Goal: Task Accomplishment & Management: Manage account settings

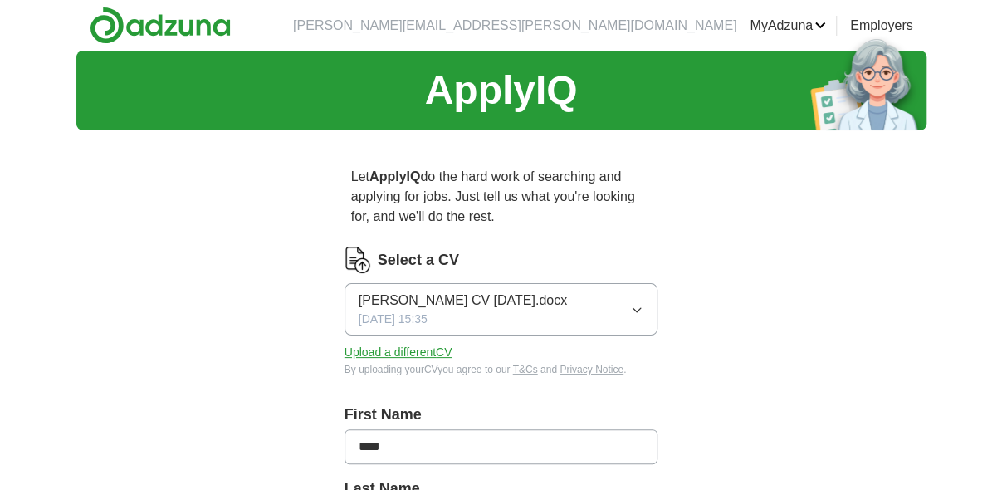
click at [640, 308] on icon "button" at bounding box center [637, 310] width 7 height 4
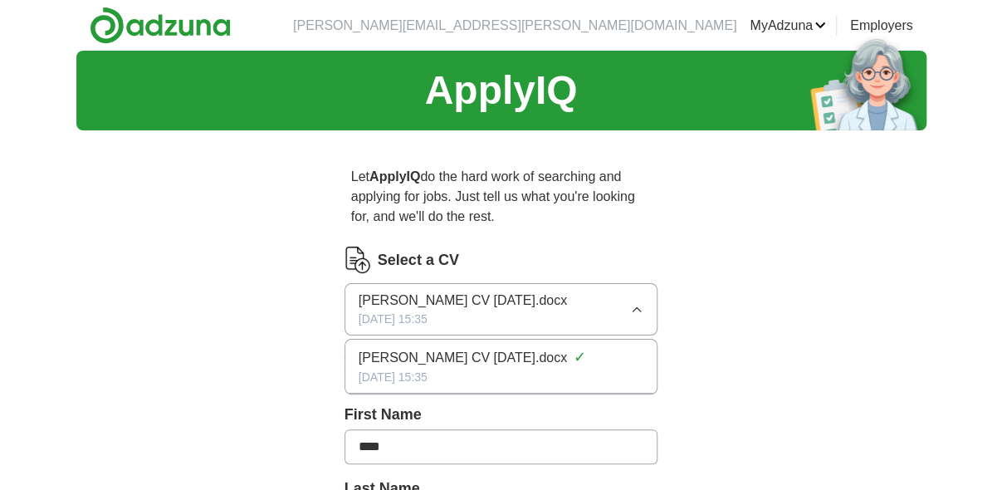
click at [640, 308] on icon "button" at bounding box center [636, 309] width 13 height 13
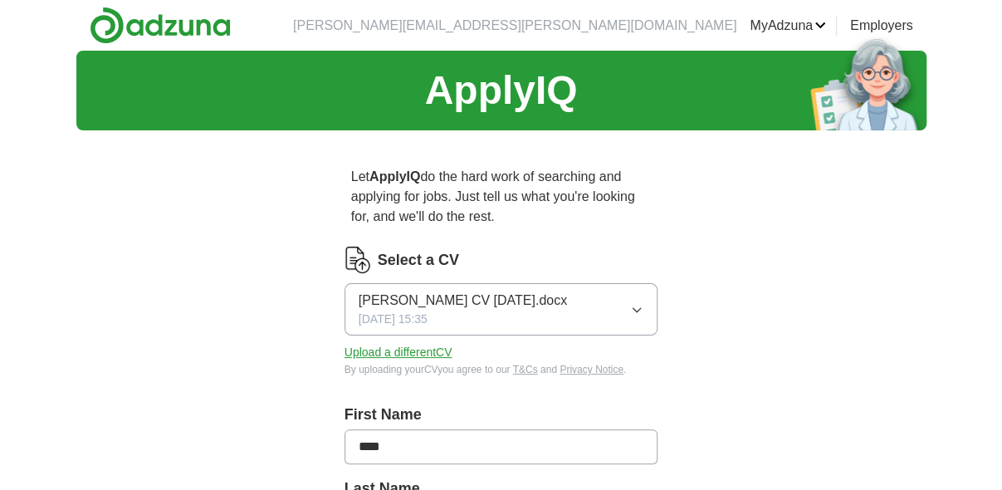
click at [640, 308] on icon "button" at bounding box center [637, 310] width 7 height 4
click at [380, 351] on button "Upload a different CV" at bounding box center [399, 352] width 108 height 17
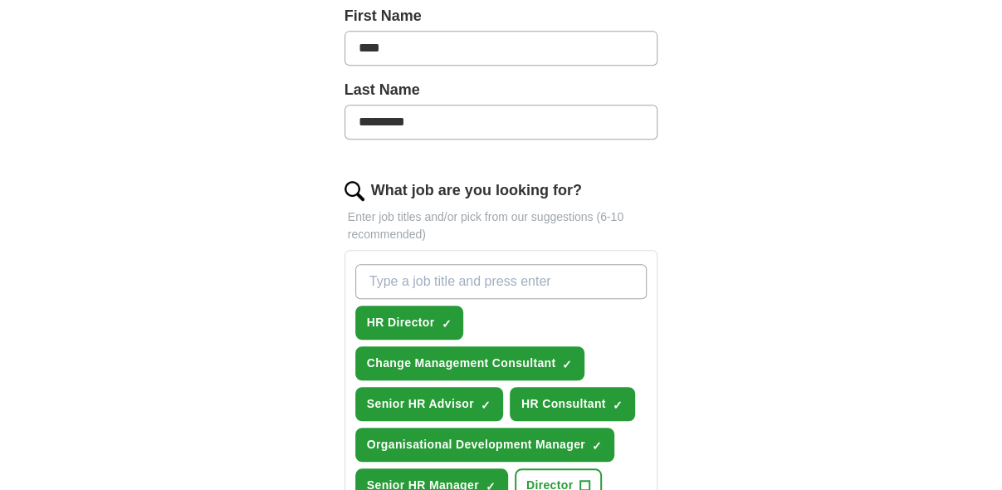
scroll to position [409, 0]
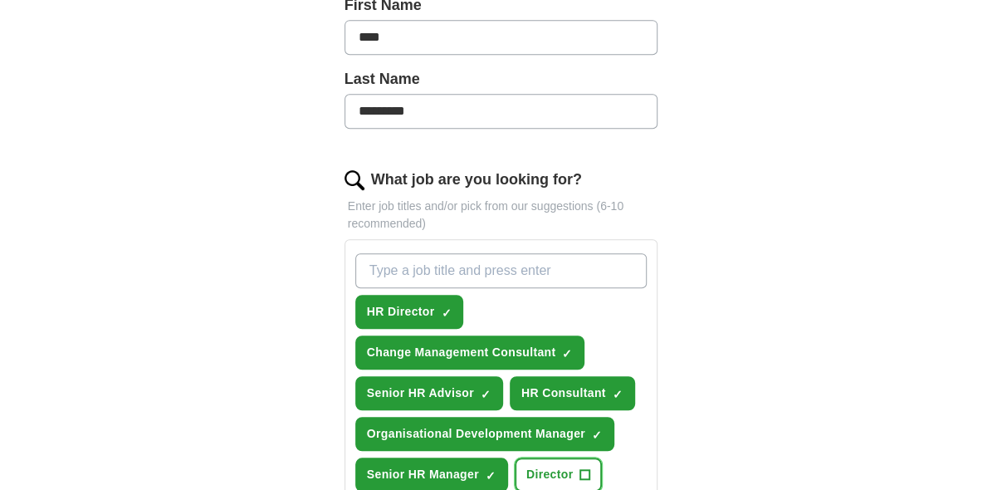
click at [580, 470] on span "+" at bounding box center [585, 474] width 10 height 13
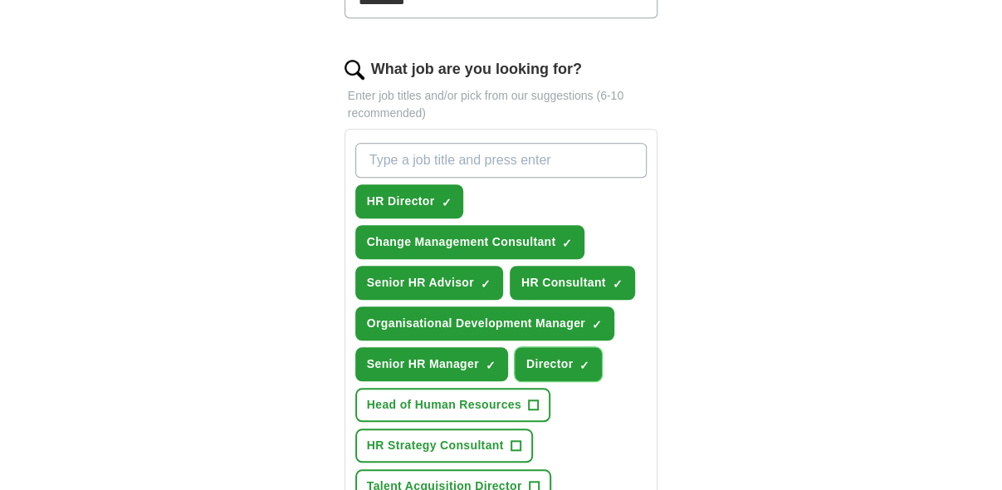
scroll to position [531, 0]
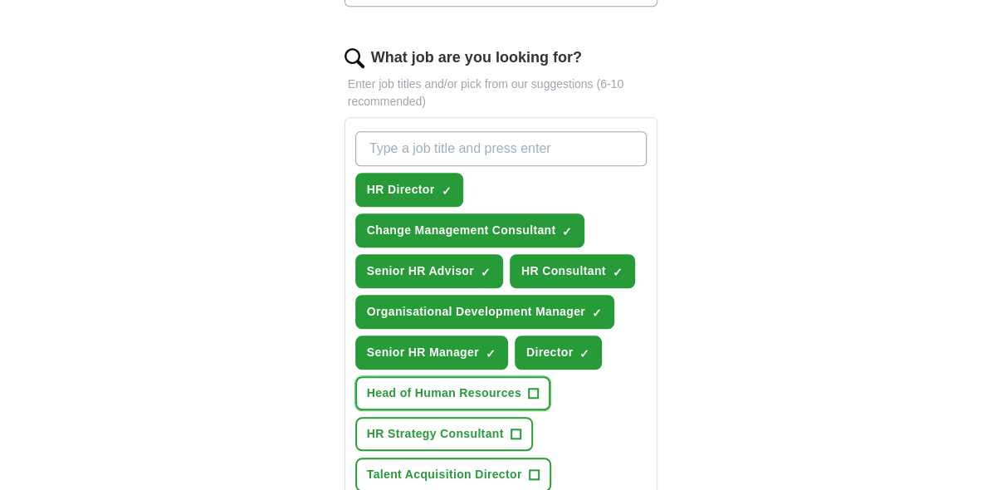
click at [535, 389] on span "+" at bounding box center [533, 393] width 10 height 13
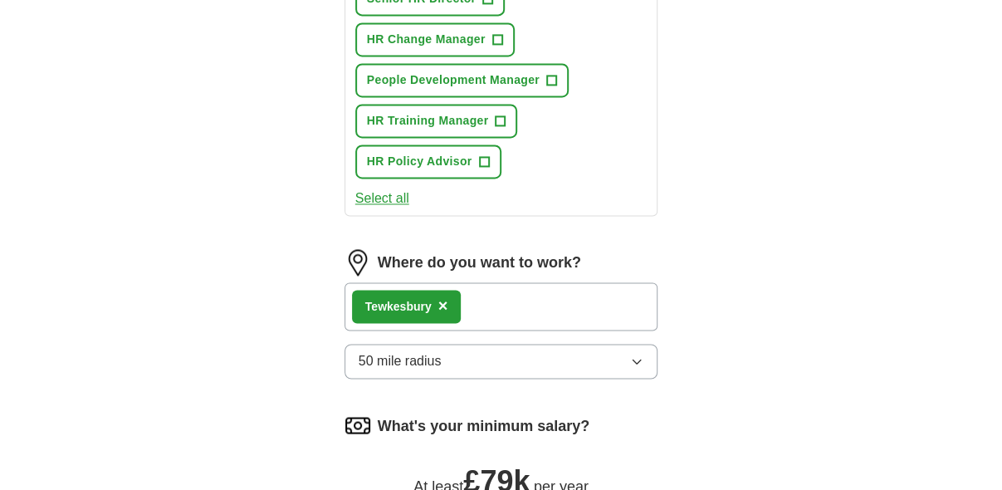
scroll to position [1151, 0]
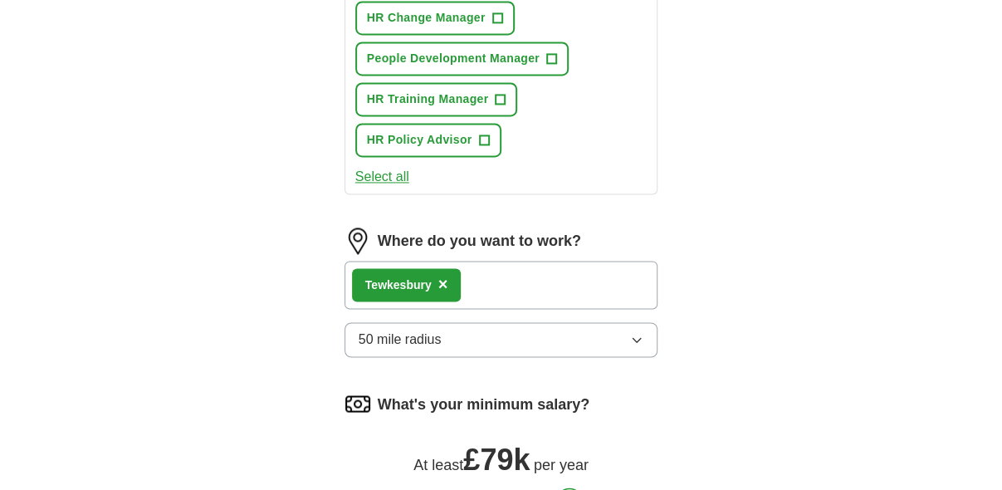
click at [639, 335] on icon "button" at bounding box center [636, 339] width 13 height 13
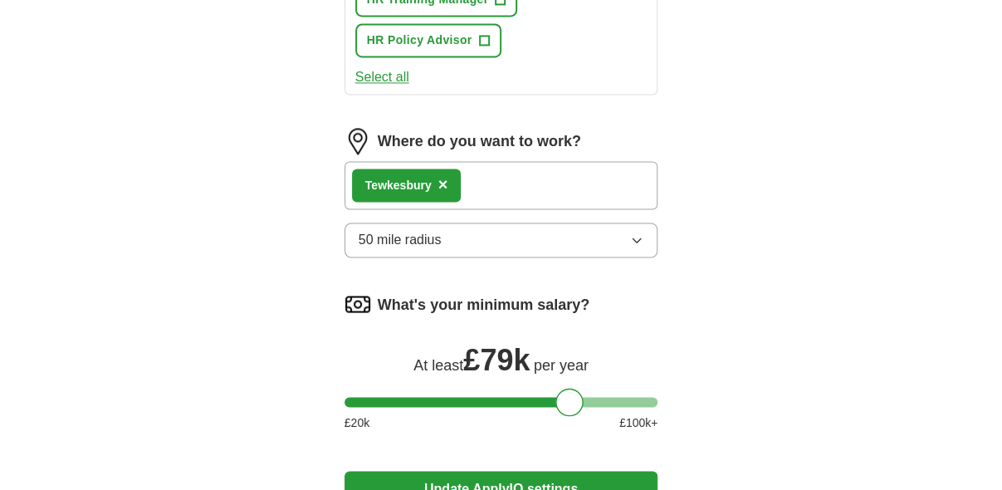
scroll to position [1262, 0]
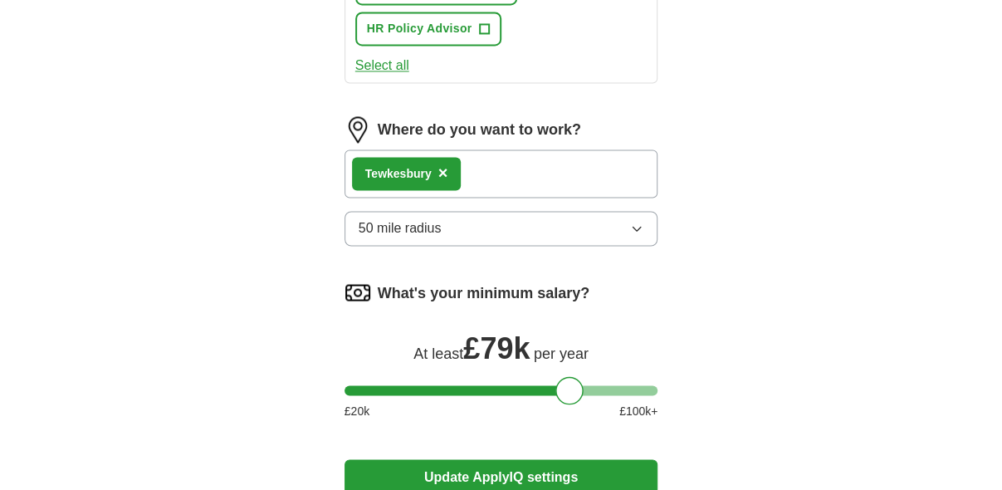
click at [638, 223] on icon "button" at bounding box center [636, 228] width 13 height 13
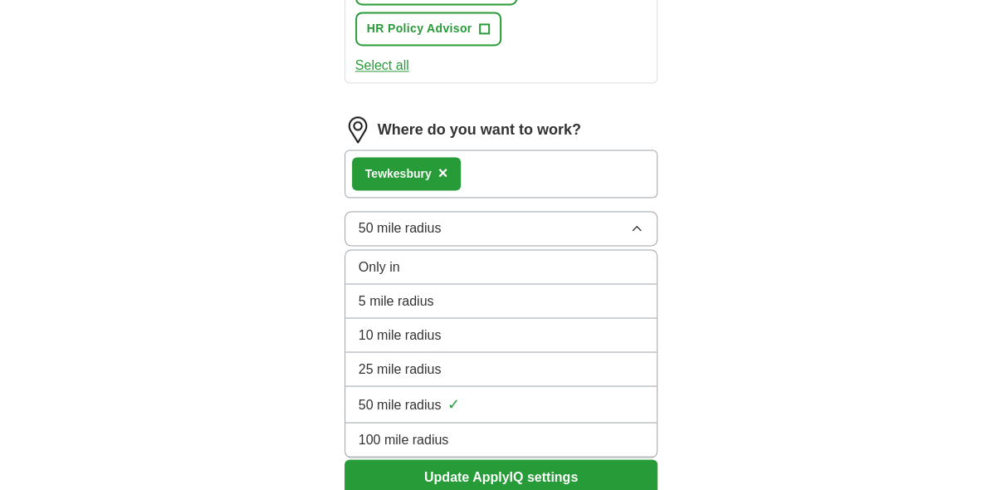
click at [478, 431] on div "100 mile radius" at bounding box center [502, 439] width 286 height 20
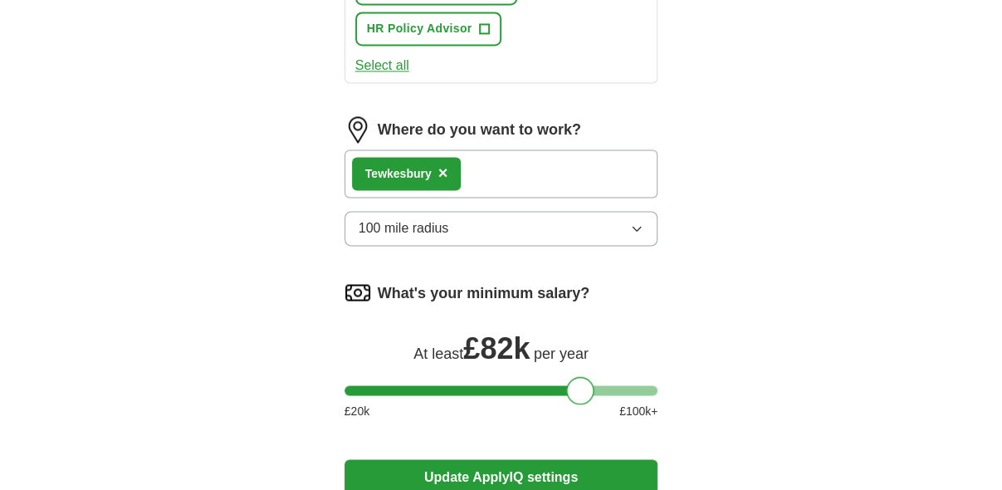
click at [580, 389] on div at bounding box center [580, 390] width 28 height 28
click at [528, 468] on button "Update ApplyIQ settings" at bounding box center [502, 476] width 314 height 35
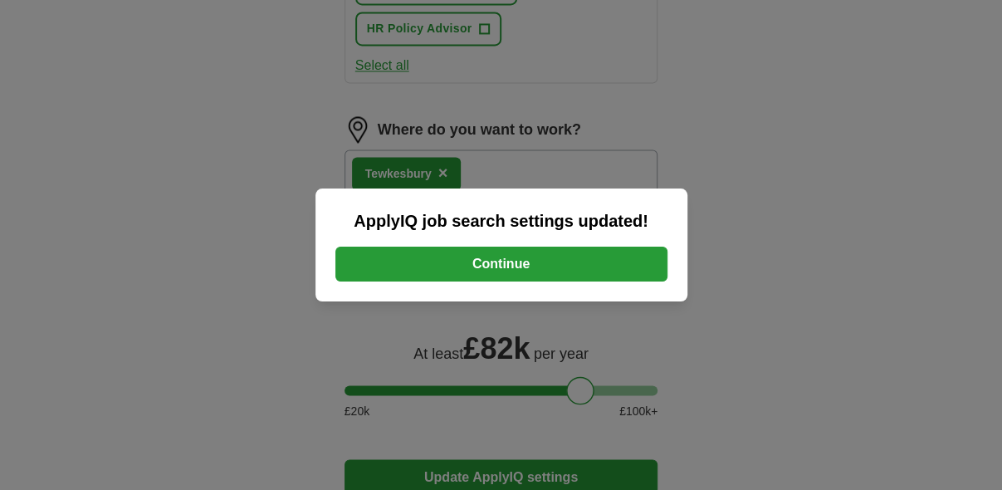
click at [486, 259] on button "Continue" at bounding box center [502, 264] width 332 height 35
